Goal: Task Accomplishment & Management: Use online tool/utility

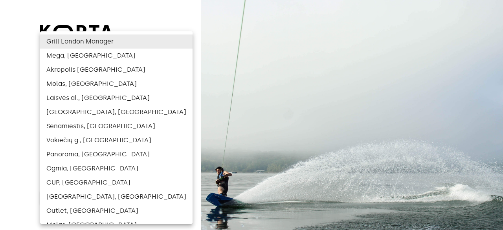
click at [148, 123] on body "beta Log In Select user ​ ​ ​ Log In Log In with e-mail Need an Account? Create…" at bounding box center [251, 115] width 503 height 230
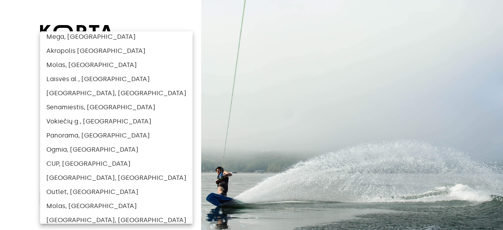
scroll to position [19, 0]
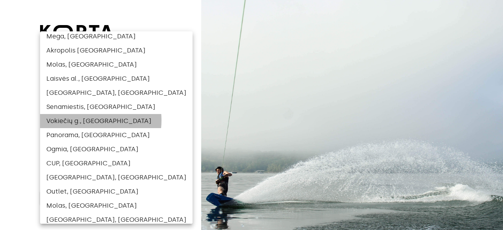
click at [82, 121] on li "Vokiečių g., [GEOGRAPHIC_DATA]" at bounding box center [116, 121] width 152 height 14
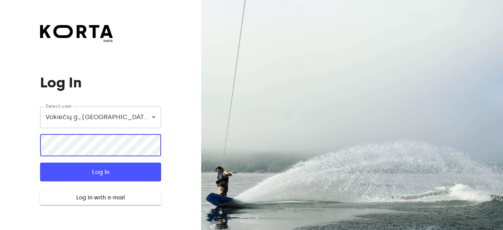
click at [40, 163] on button "Log In" at bounding box center [100, 172] width 121 height 19
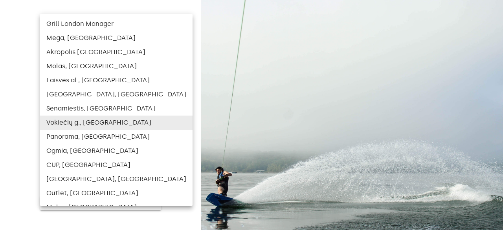
click at [93, 120] on body "beta Log In Pin is incorrect. Check user and PIN. Select user [STREET_ADDRESS] …" at bounding box center [251, 115] width 503 height 230
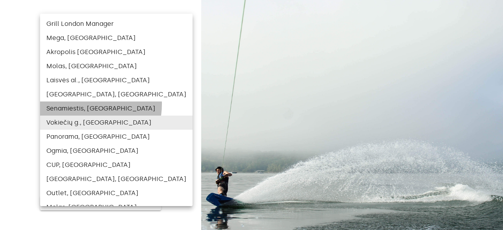
click at [83, 104] on li "Senamiestis, [GEOGRAPHIC_DATA]" at bounding box center [116, 109] width 152 height 14
type input "116"
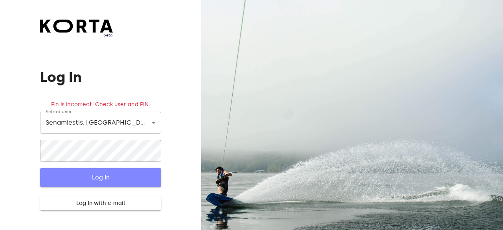
click at [103, 180] on span "Log In" at bounding box center [100, 178] width 95 height 10
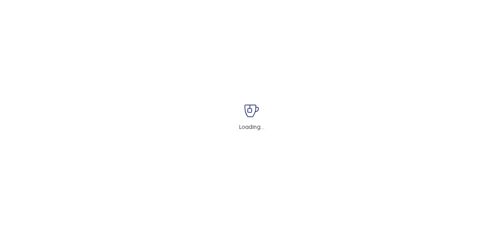
click at [103, 180] on div "Loading..." at bounding box center [251, 115] width 503 height 230
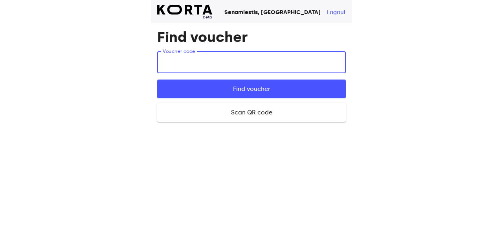
click at [180, 68] on input "text" at bounding box center [251, 62] width 188 height 22
type input "qEA7y"
click at [157, 80] on button "Find voucher" at bounding box center [251, 89] width 188 height 19
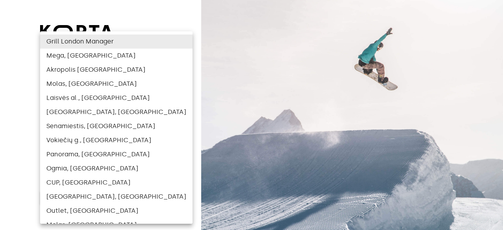
click at [106, 108] on body "beta Log In Select user ​ ​ ​ Log In Log In with e-mail Need an Account? Create…" at bounding box center [251, 115] width 503 height 230
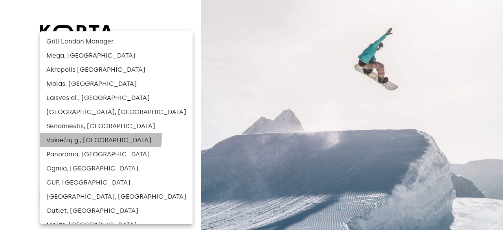
click at [68, 135] on li "Vokiečių g., [GEOGRAPHIC_DATA]" at bounding box center [116, 140] width 152 height 14
type input "117"
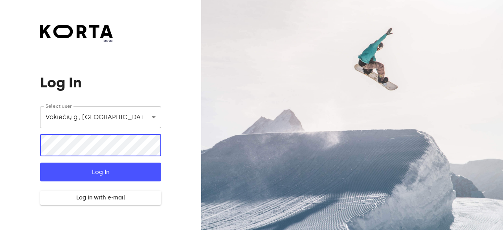
click at [40, 163] on button "Log In" at bounding box center [100, 172] width 121 height 19
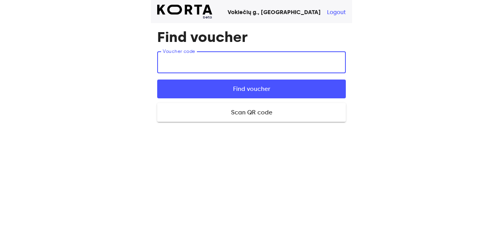
click at [202, 65] on input "text" at bounding box center [251, 62] width 188 height 22
type input "qEA7y"
click at [157, 80] on button "Find voucher" at bounding box center [251, 89] width 188 height 19
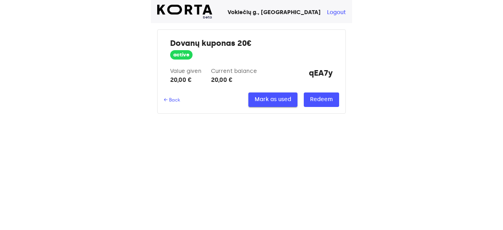
click at [271, 98] on span "Mark as used" at bounding box center [272, 100] width 37 height 10
